Goal: Information Seeking & Learning: Learn about a topic

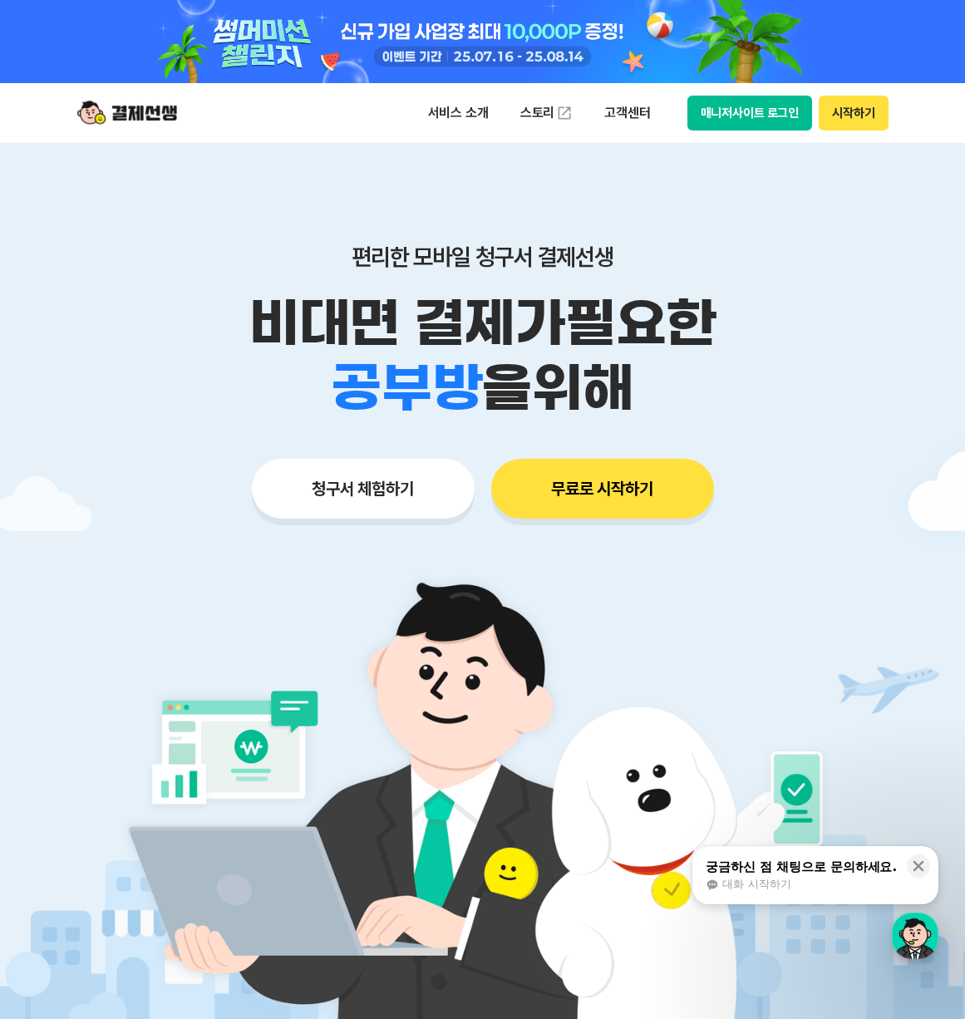
click at [706, 287] on div "편리한 모바일 청구서 결제선생 비대면 결제가 필요한 학원 공부방 호텔 쇼핑몰 병원 배달 보험사 항공사 골프장 을 위해" at bounding box center [482, 332] width 851 height 178
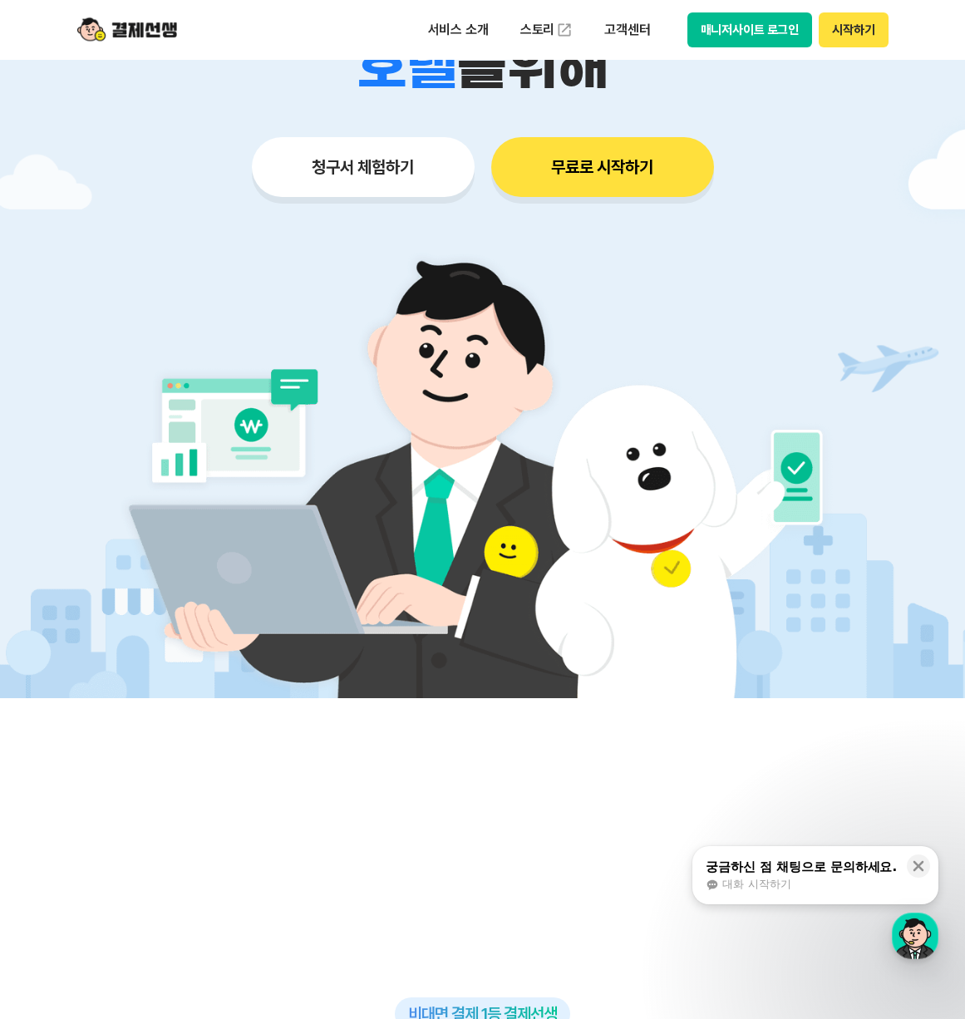
scroll to position [831, 0]
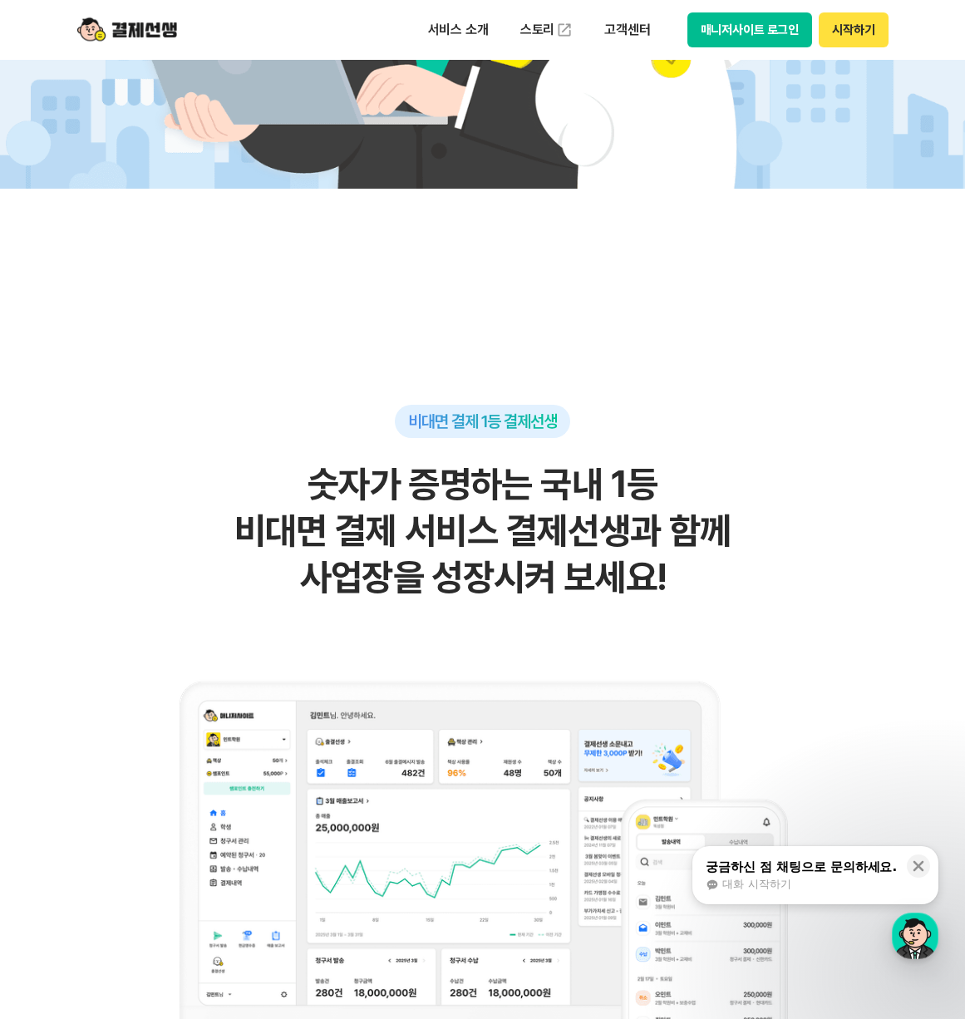
click at [780, 499] on h2 "숫자가 증명하는 국내 1등 비대면 결제 서비스 결제선생과 함께 사업장을 성장시켜 보세요!" at bounding box center [483, 531] width 814 height 140
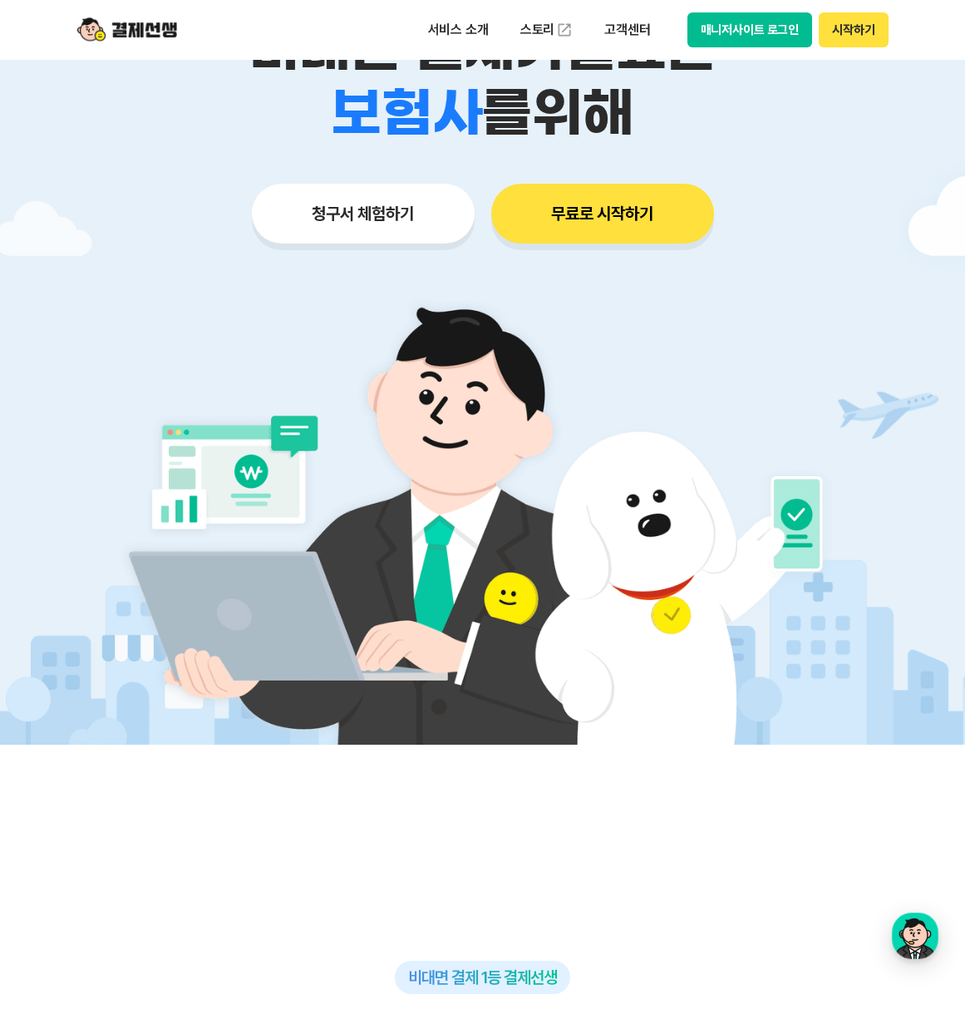
scroll to position [0, 0]
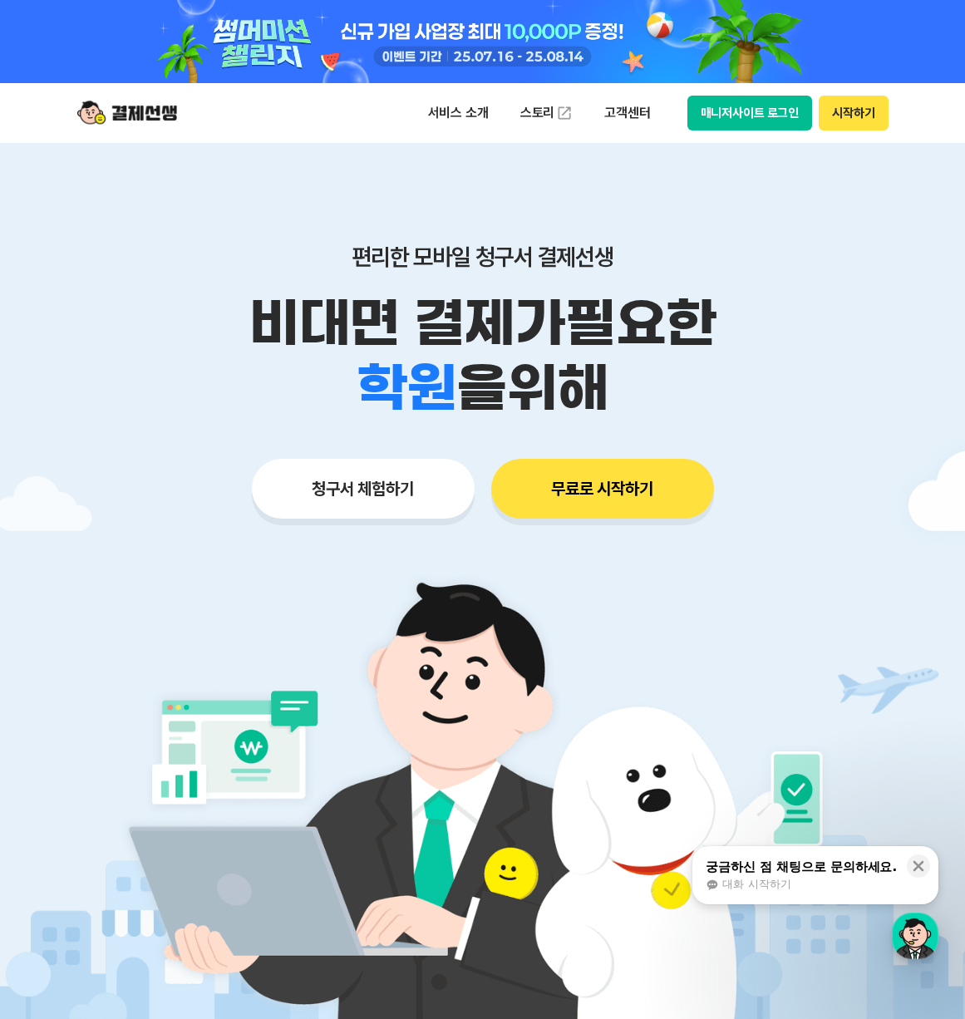
drag, startPoint x: 654, startPoint y: 397, endPoint x: 237, endPoint y: 219, distance: 453.8
click at [237, 219] on div "편리한 모바일 청구서 결제선생 비대면 결제가 필요한 학원 공부방 호텔 쇼핑몰 병원 배달 보험사 항공사 골프장 을 위해 청구서 체험하기 무료로 …" at bounding box center [482, 348] width 851 height 411
click at [576, 318] on p "비대면 결제가 필요한" at bounding box center [482, 323] width 851 height 65
click at [702, 360] on div "학원 공부방 호텔 쇼핑몰 병원 배달 보험사 항공사 골프장 을 위해" at bounding box center [482, 388] width 851 height 65
drag, startPoint x: 696, startPoint y: 382, endPoint x: 252, endPoint y: 231, distance: 469.6
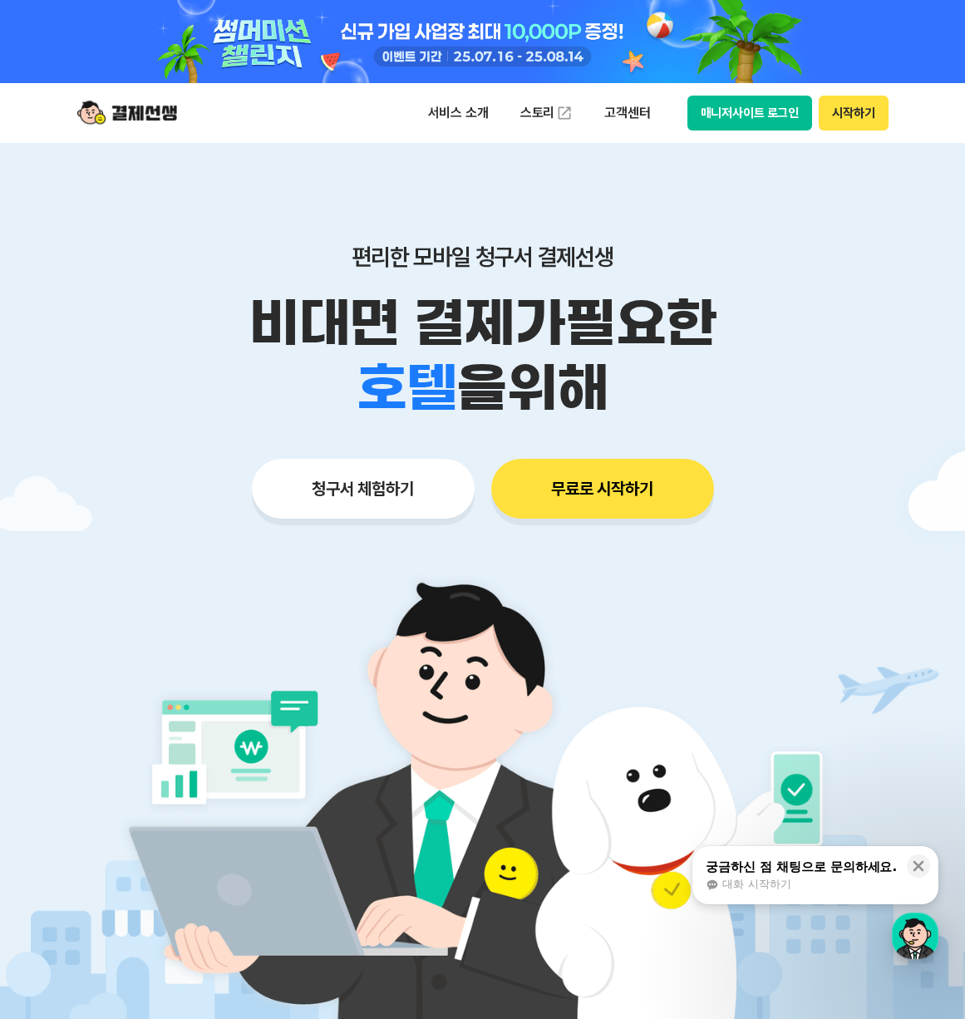
click at [252, 231] on div "편리한 모바일 청구서 결제선생 비대면 결제가 필요한 학원 공부방 호텔 쇼핑몰 병원 배달 보험사 항공사 골프장 을 위해 청구서 체험하기 무료로 …" at bounding box center [482, 348] width 851 height 411
drag, startPoint x: 252, startPoint y: 231, endPoint x: 650, endPoint y: 291, distance: 402.5
click at [650, 291] on p "비대면 결제가 필요한" at bounding box center [482, 323] width 851 height 65
drag, startPoint x: 753, startPoint y: 374, endPoint x: 355, endPoint y: 389, distance: 398.4
click at [355, 389] on div "학원 공부방 호텔 쇼핑몰 병원 배달 보험사 항공사 골프장 을 위해" at bounding box center [482, 388] width 851 height 65
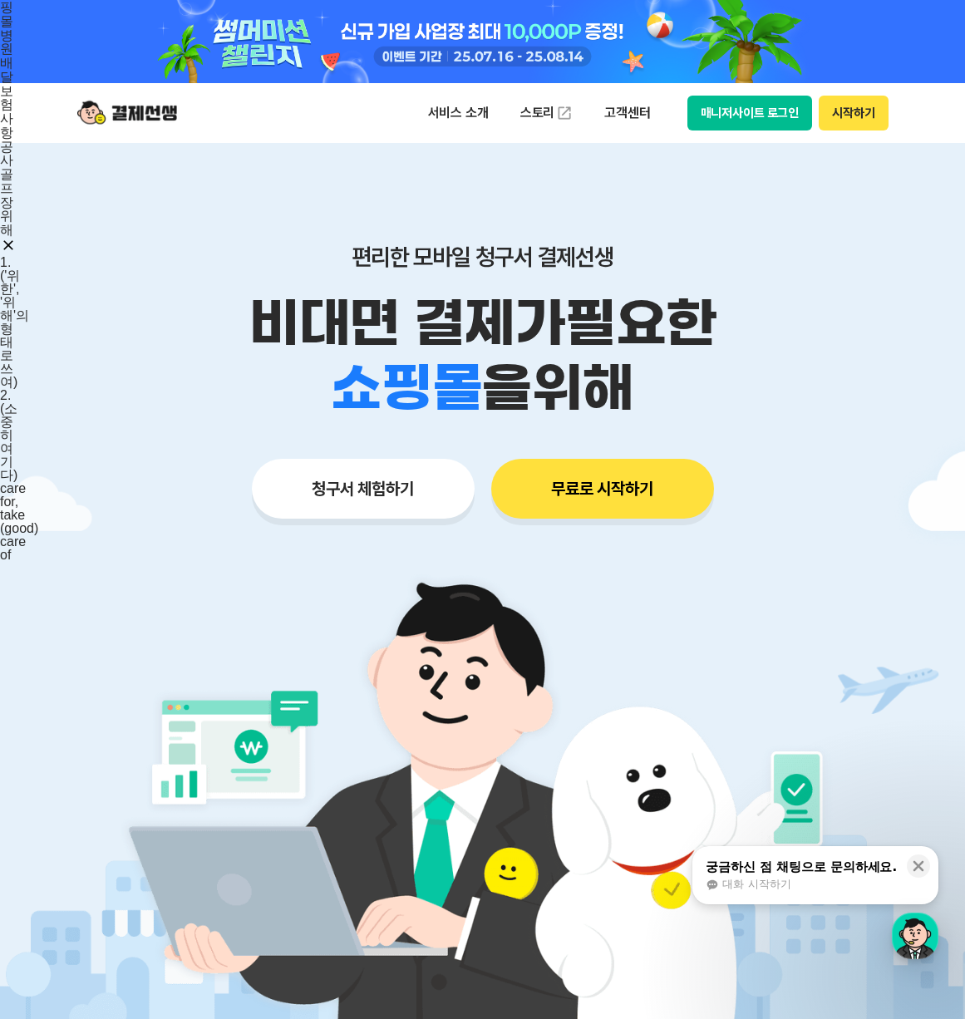
drag, startPoint x: 355, startPoint y: 389, endPoint x: 611, endPoint y: 243, distance: 294.8
click at [0, 243] on div "핑몰병원배달보험사항공사골프장 위해 1. ('위한', '위해'의 형태로 쓰여) 2. (소중히 여기다) care for, take (good) c…" at bounding box center [0, 281] width 0 height 562
click at [484, 111] on p "서비스 소개" at bounding box center [458, 113] width 84 height 30
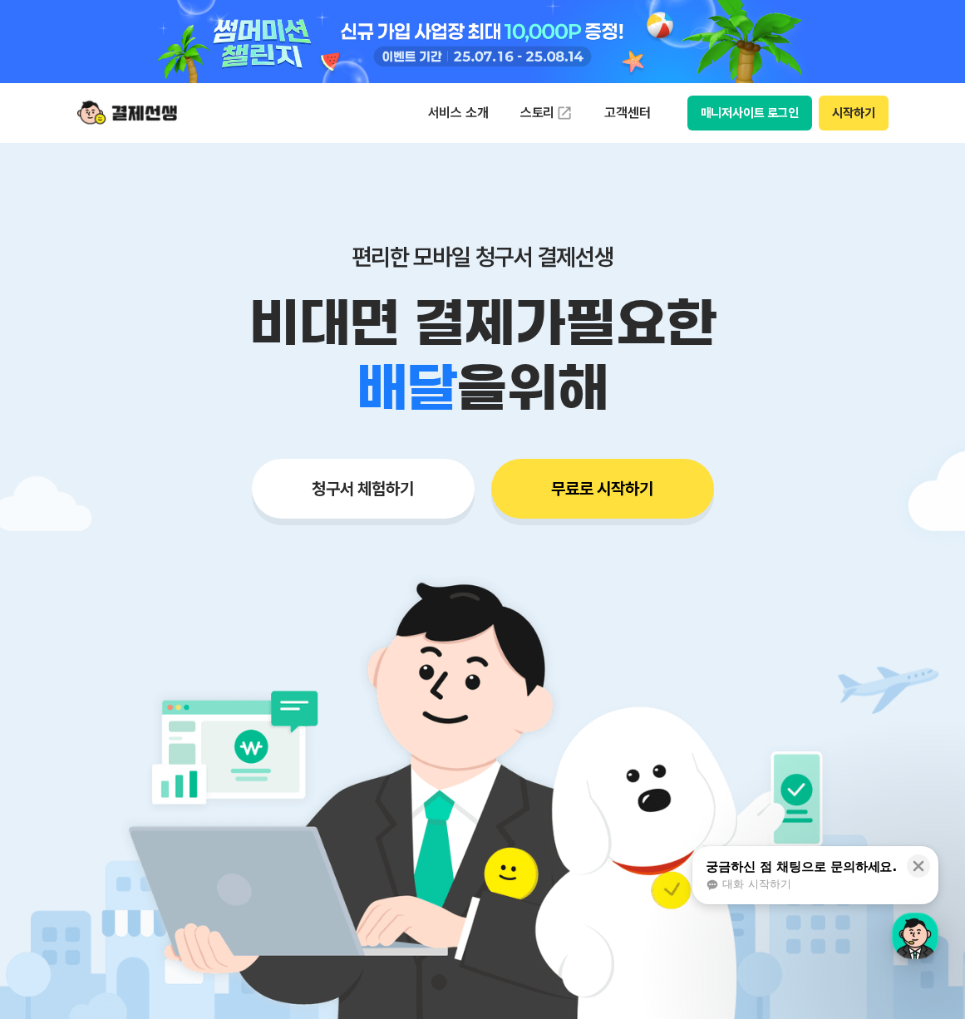
click at [693, 169] on div "편리한 모바일 청구서 결제선생 비대면 결제가 필요한 학원 공부방 호텔 쇼핑몰 병원 배달 보험사 항공사 골프장 을 위해 청구서 체험하기 무료로 …" at bounding box center [482, 348] width 851 height 411
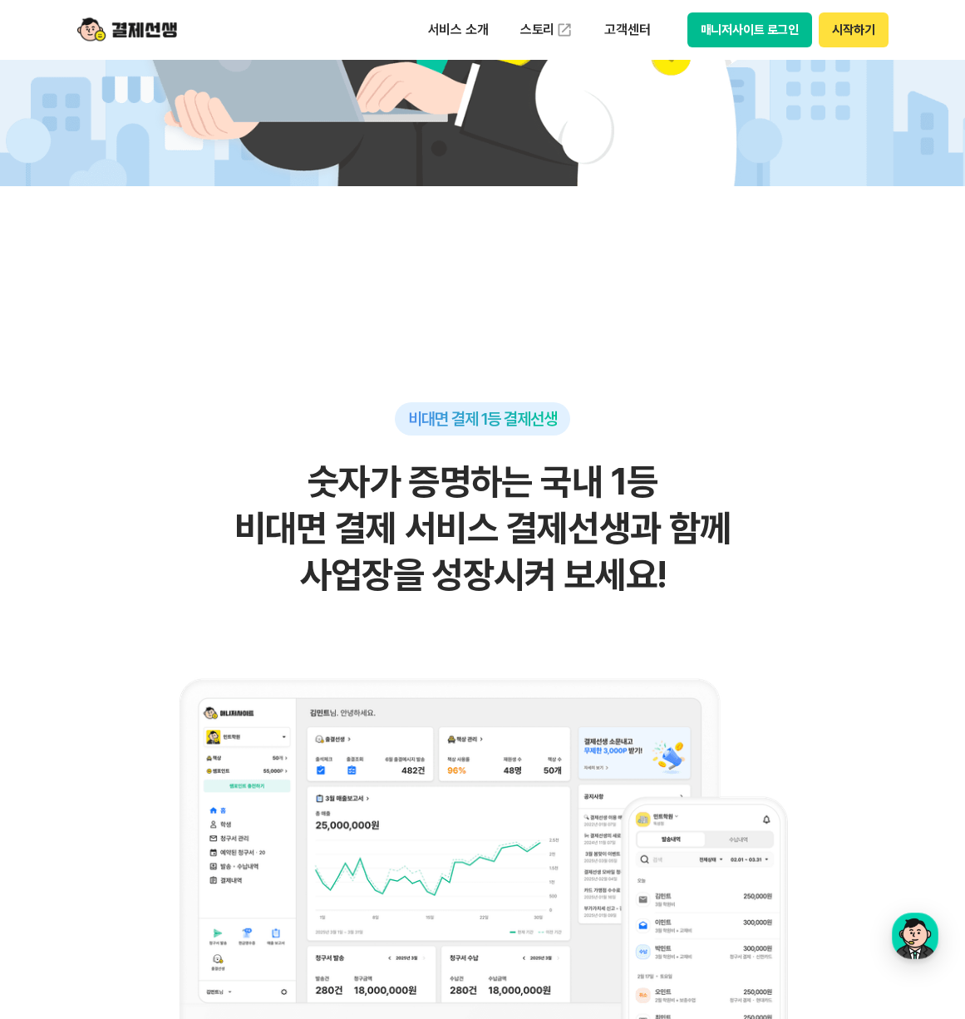
scroll to position [421, 0]
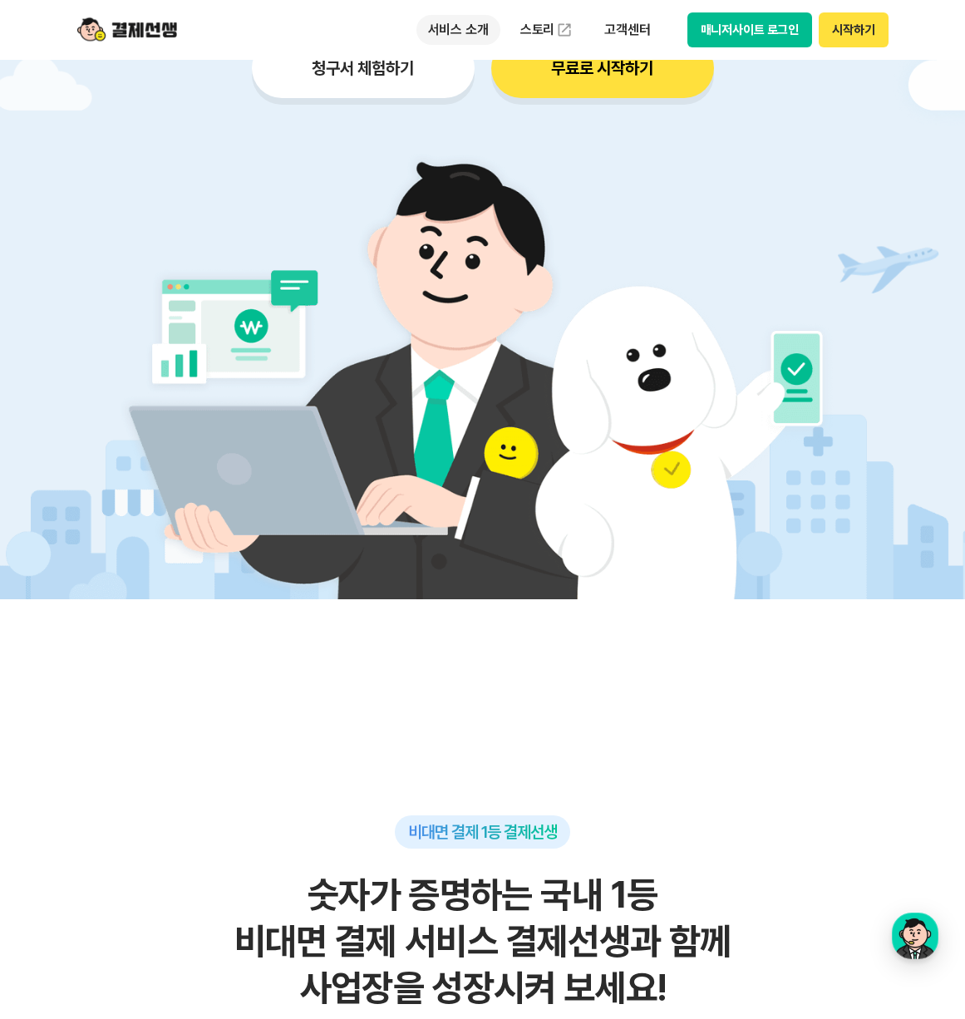
click at [484, 34] on p "서비스 소개" at bounding box center [458, 30] width 84 height 30
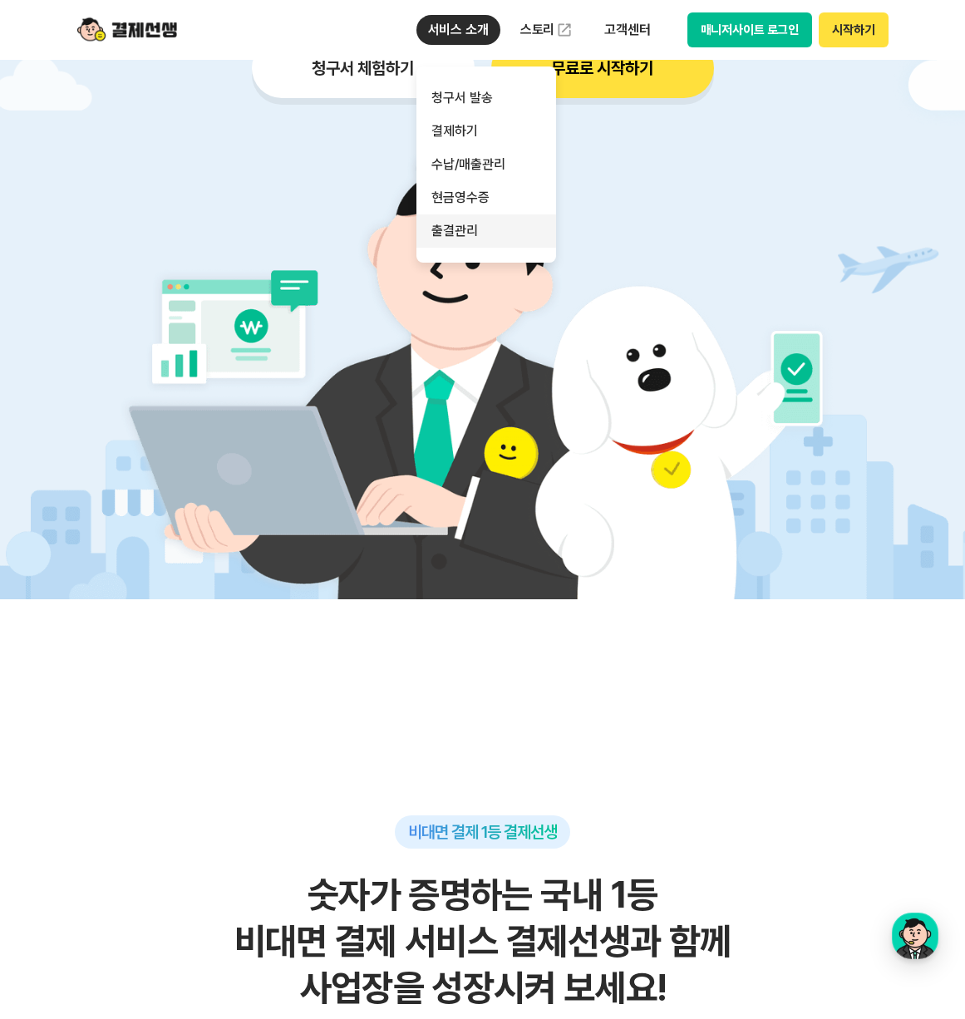
click at [478, 234] on link "출결관리" at bounding box center [486, 230] width 140 height 33
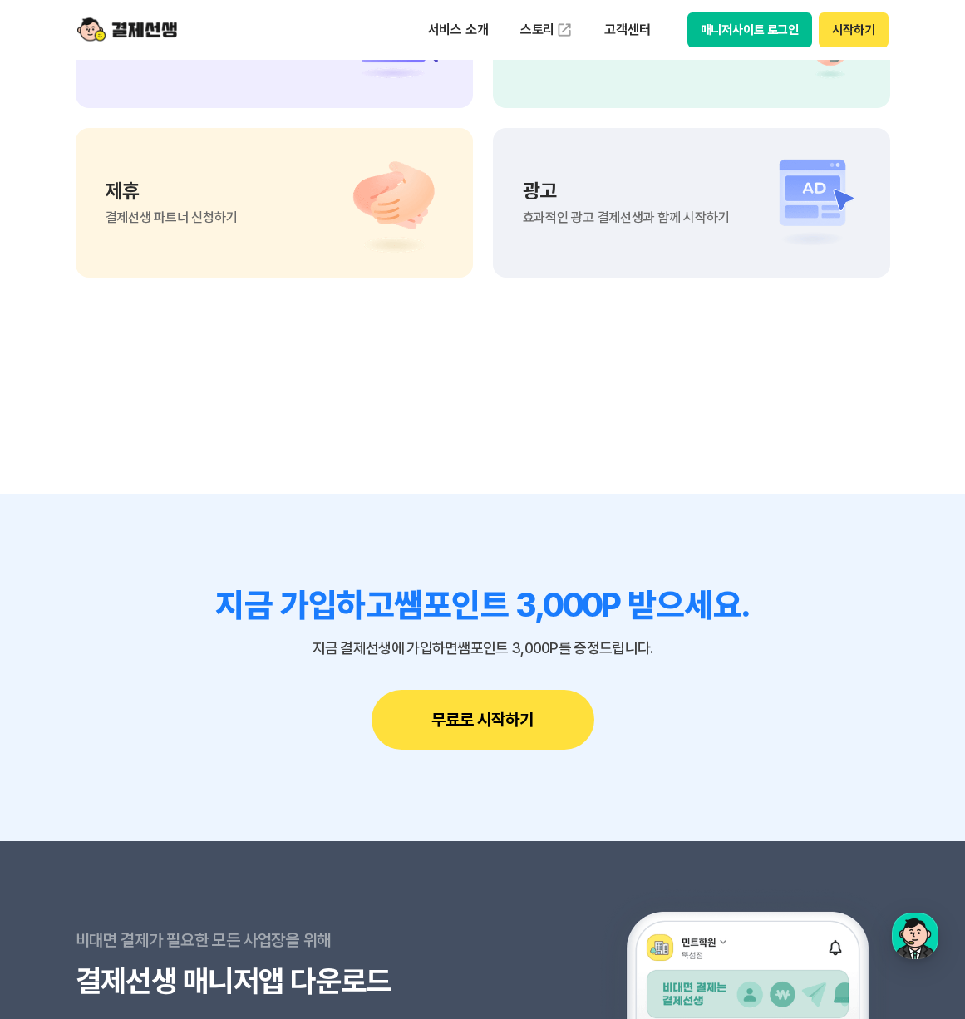
scroll to position [4149, 0]
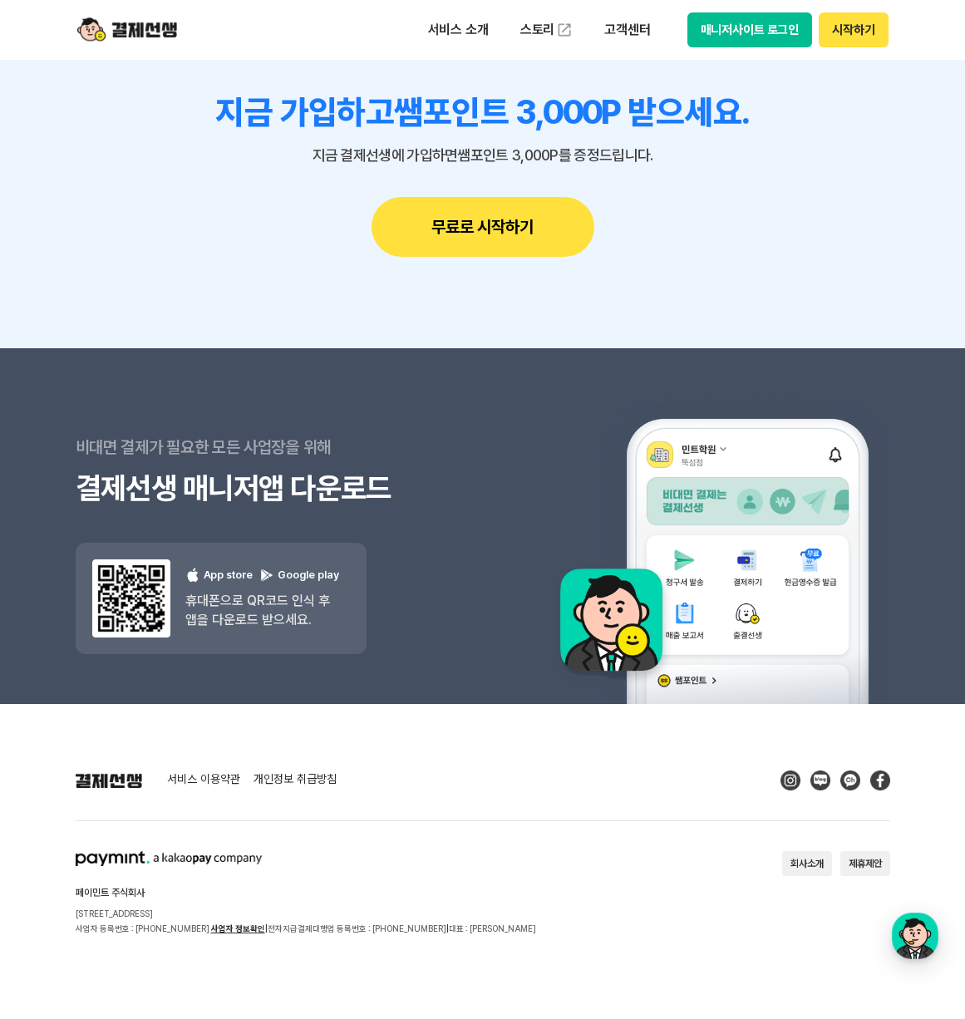
drag, startPoint x: 424, startPoint y: 844, endPoint x: 301, endPoint y: 855, distance: 123.5
click at [301, 855] on div "페이민트 주식회사 서울시 성동구 상원1길 26 서울숲A타워 409호 사업자 등록번호 : 220-88-75476 사업자 정보확인 | 전자지급결제…" at bounding box center [306, 893] width 460 height 85
click at [410, 885] on div "페이민트 주식회사 서울시 성동구 상원1길 26 서울숲A타워 409호 사업자 등록번호 : 220-88-75476 사업자 정보확인 | 전자지급결제…" at bounding box center [306, 893] width 460 height 85
drag, startPoint x: 390, startPoint y: 885, endPoint x: 348, endPoint y: 891, distance: 42.0
drag, startPoint x: 348, startPoint y: 891, endPoint x: 238, endPoint y: 890, distance: 110.5
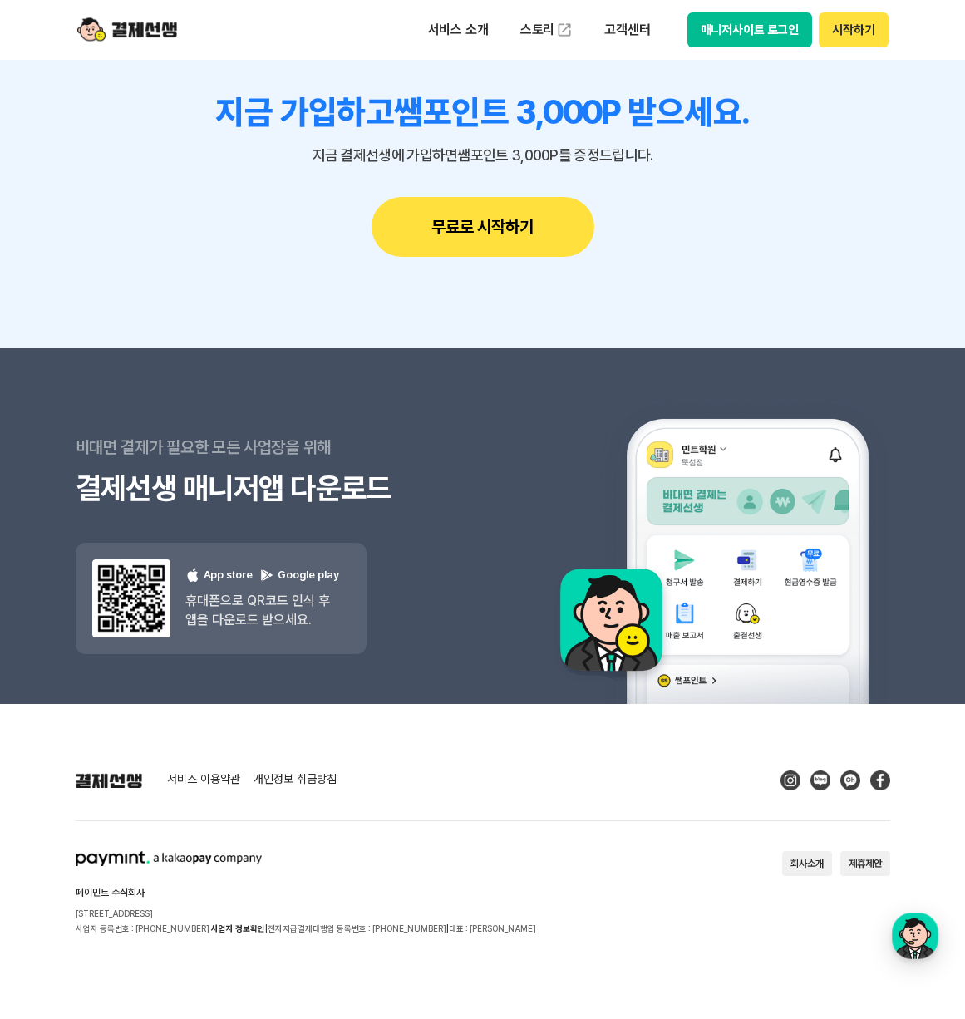
click at [238, 890] on h2 "페이민트 주식회사" at bounding box center [306, 893] width 460 height 10
drag, startPoint x: 162, startPoint y: 911, endPoint x: 200, endPoint y: 908, distance: 38.4
click at [200, 908] on p "[STREET_ADDRESS]" at bounding box center [306, 913] width 460 height 15
copy p "서울숲A타워"
click at [412, 863] on div "페이민트 주식회사 서울시 성동구 상원1길 26 서울숲A타워 409호 사업자 등록번호 : 220-88-75476 사업자 정보확인 | 전자지급결제…" at bounding box center [306, 893] width 460 height 85
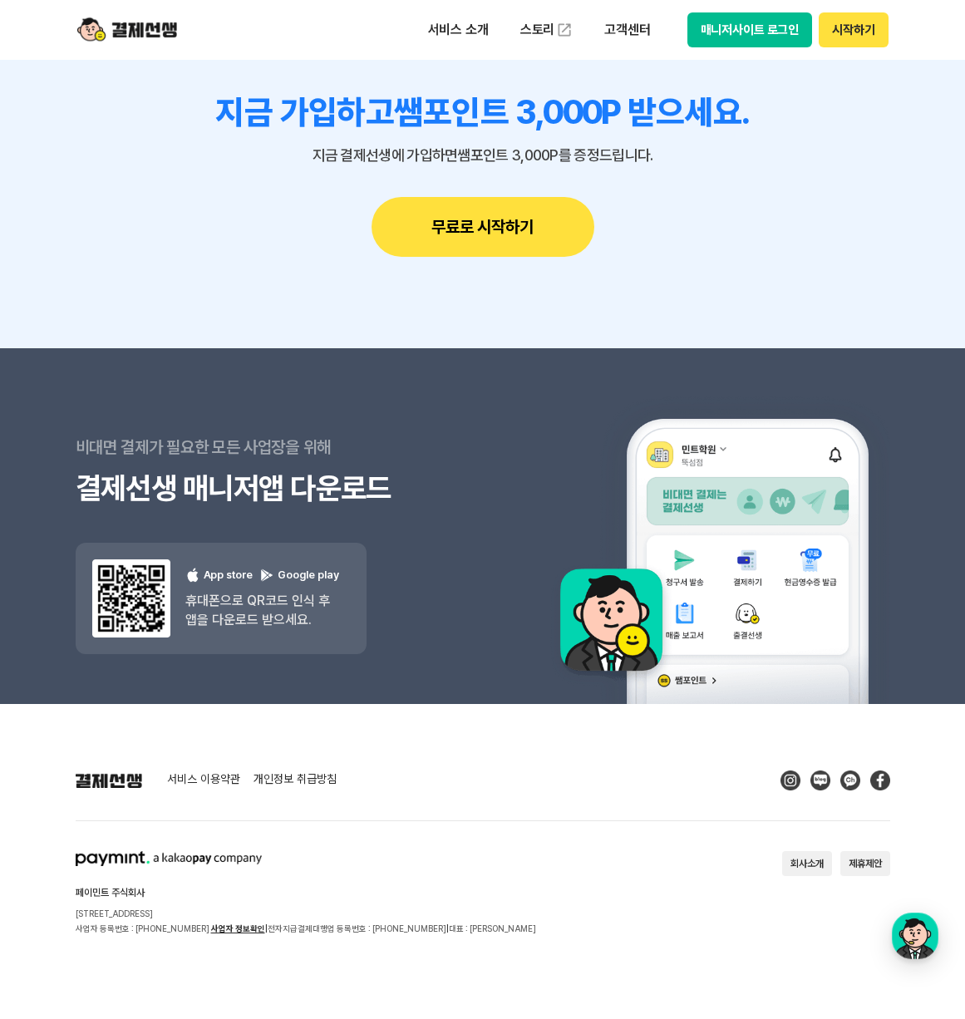
drag, startPoint x: 412, startPoint y: 863, endPoint x: 352, endPoint y: 860, distance: 59.9
click at [352, 860] on div "페이민트 주식회사 서울시 성동구 상원1길 26 서울숲A타워 409호 사업자 등록번호 : 220-88-75476 사업자 정보확인 | 전자지급결제…" at bounding box center [306, 893] width 460 height 85
click at [343, 861] on div "페이민트 주식회사 서울시 성동구 상원1길 26 서울숲A타워 409호 사업자 등록번호 : 220-88-75476 사업자 정보확인 | 전자지급결제…" at bounding box center [306, 893] width 460 height 85
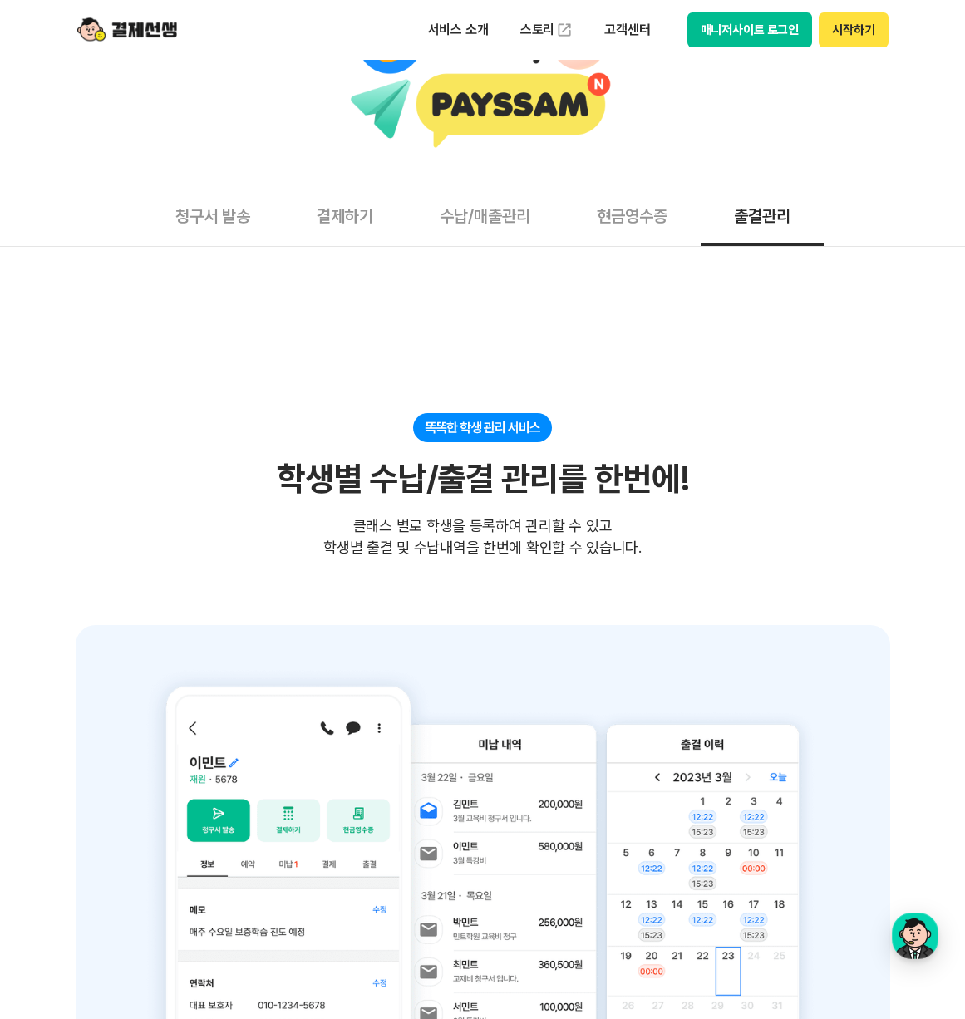
scroll to position [0, 0]
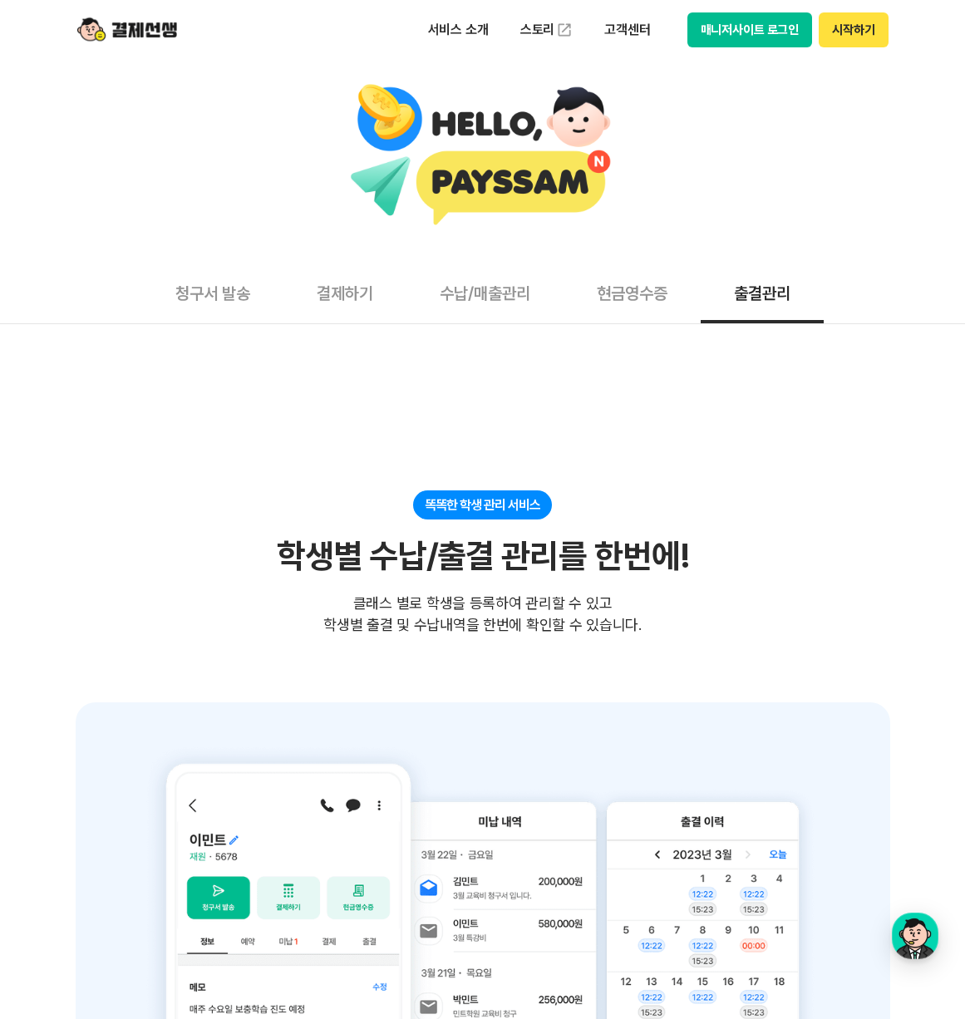
click at [506, 305] on button "수납/매출관리" at bounding box center [484, 292] width 157 height 61
